Goal: Information Seeking & Learning: Check status

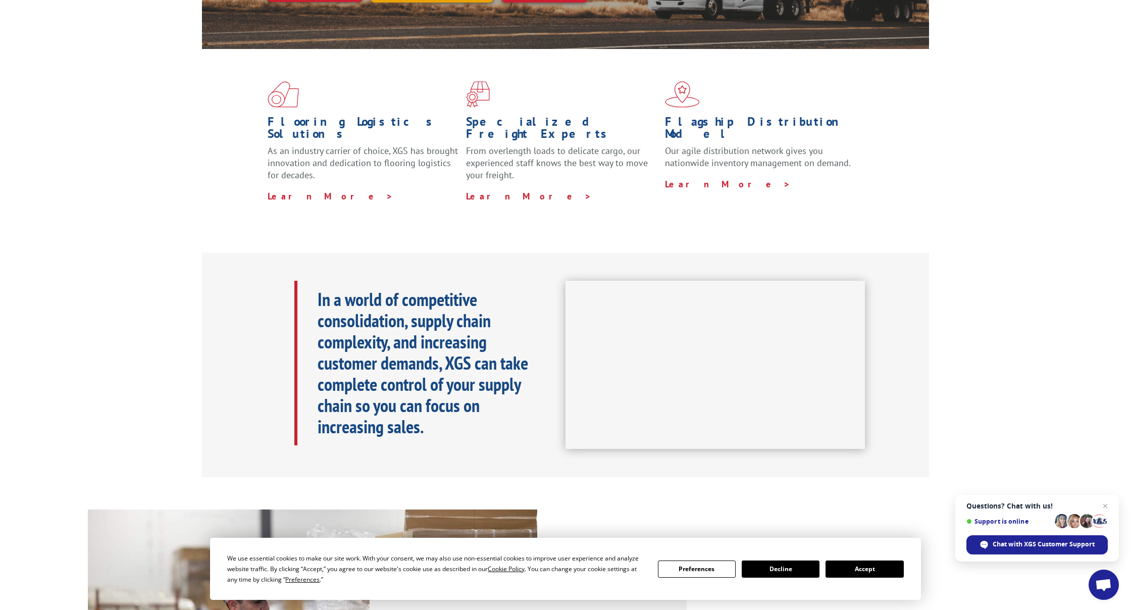
scroll to position [250, 0]
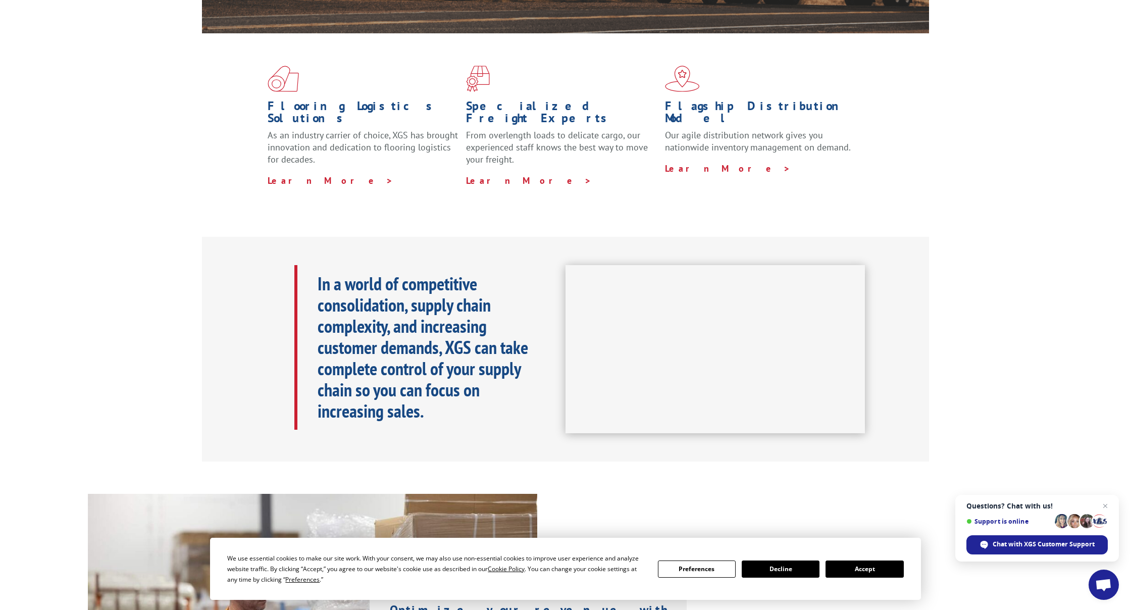
click at [872, 568] on button "Accept" at bounding box center [865, 569] width 78 height 17
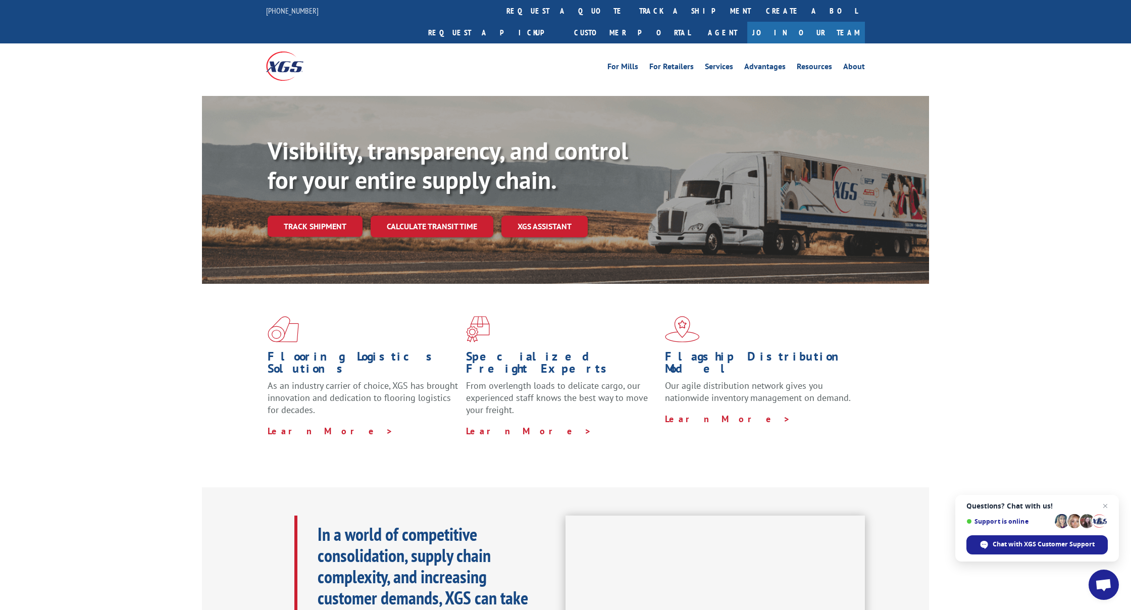
scroll to position [0, 0]
click at [632, 15] on link "track a shipment" at bounding box center [695, 11] width 127 height 22
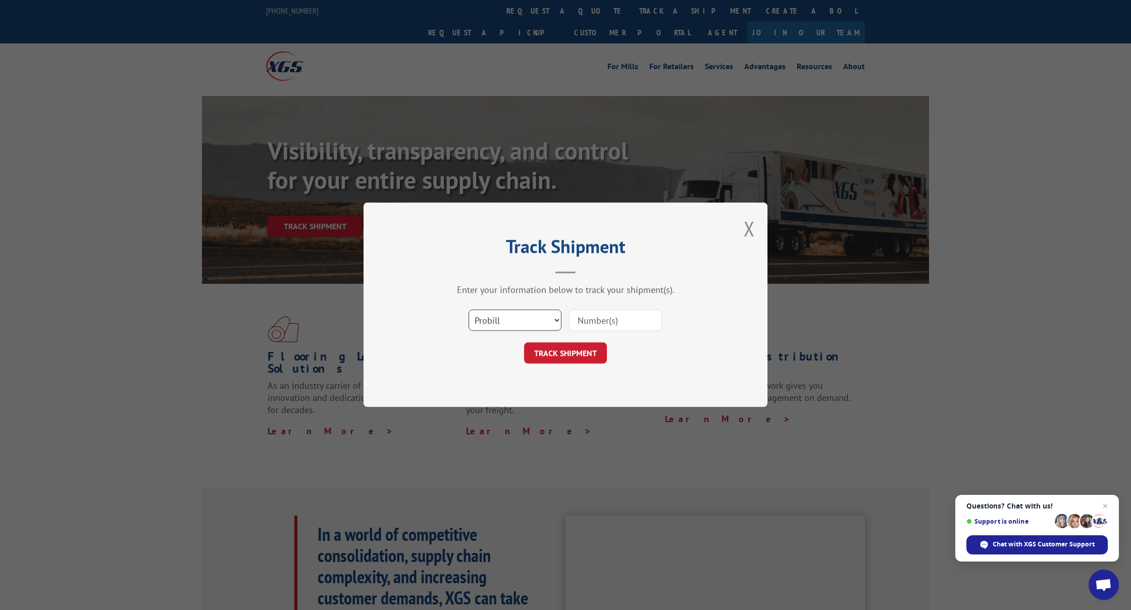
select select "bol"
click at [646, 315] on input at bounding box center [615, 320] width 93 height 21
type input "6100055471"
click at [565, 353] on button "TRACK SHIPMENT" at bounding box center [565, 353] width 83 height 21
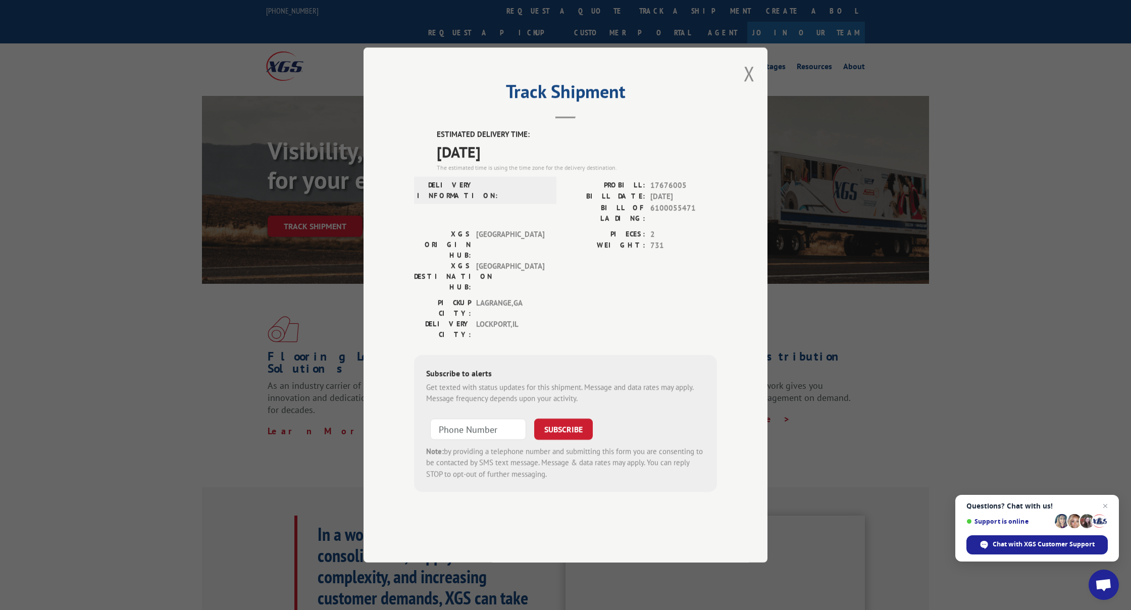
click at [758, 102] on div "Track Shipment ESTIMATED DELIVERY TIME: [DATE] The estimated time is using the …" at bounding box center [566, 304] width 404 height 515
click at [751, 87] on button "Close modal" at bounding box center [749, 73] width 11 height 27
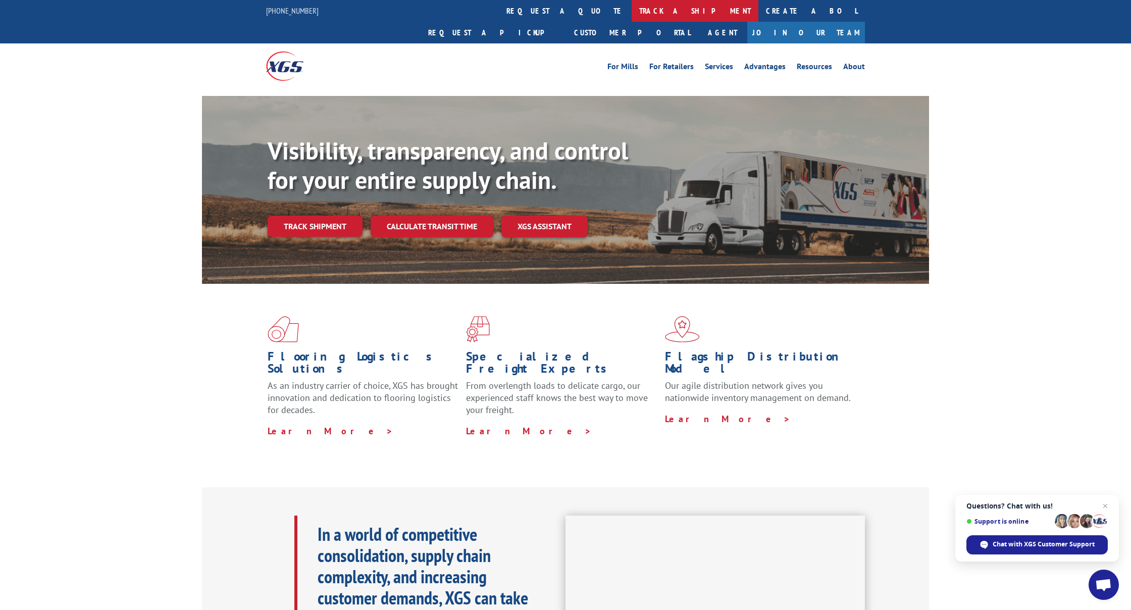
click at [632, 9] on link "track a shipment" at bounding box center [695, 11] width 127 height 22
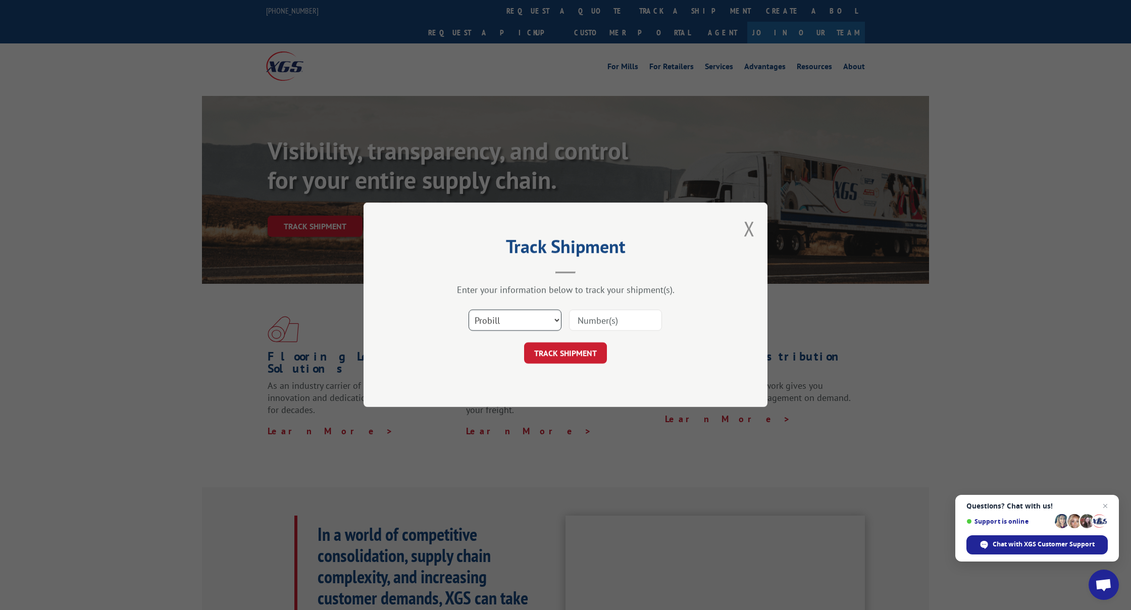
select select "bol"
click at [591, 320] on input at bounding box center [615, 320] width 93 height 21
type input "6100055491"
click at [565, 353] on button "TRACK SHIPMENT" at bounding box center [565, 353] width 83 height 21
